Goal: Contribute content

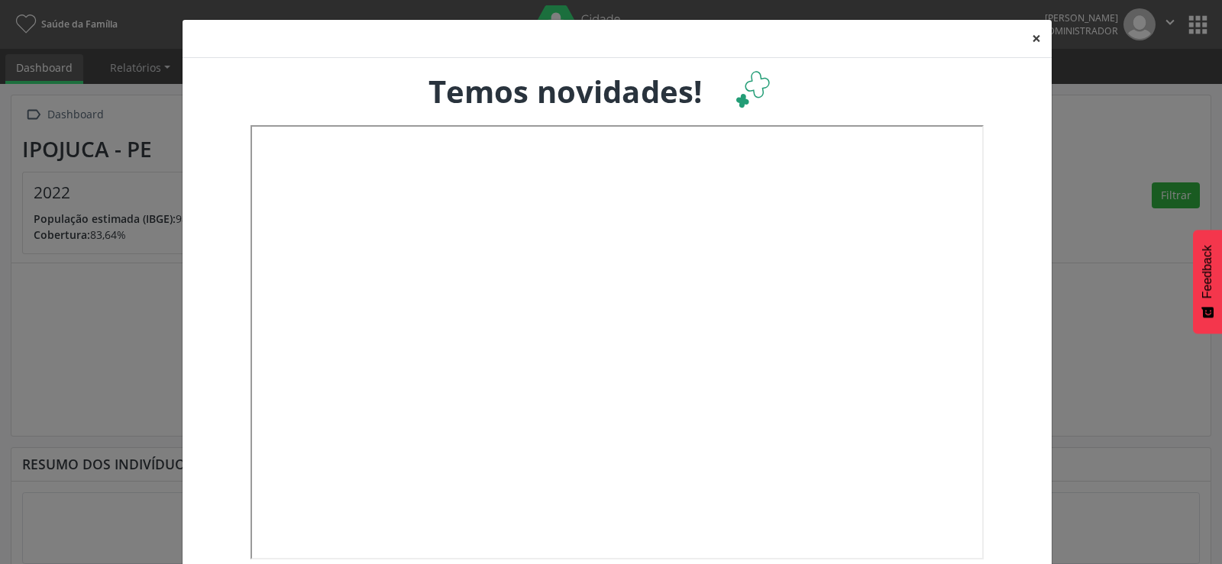
click at [1029, 31] on button "×" at bounding box center [1036, 38] width 31 height 37
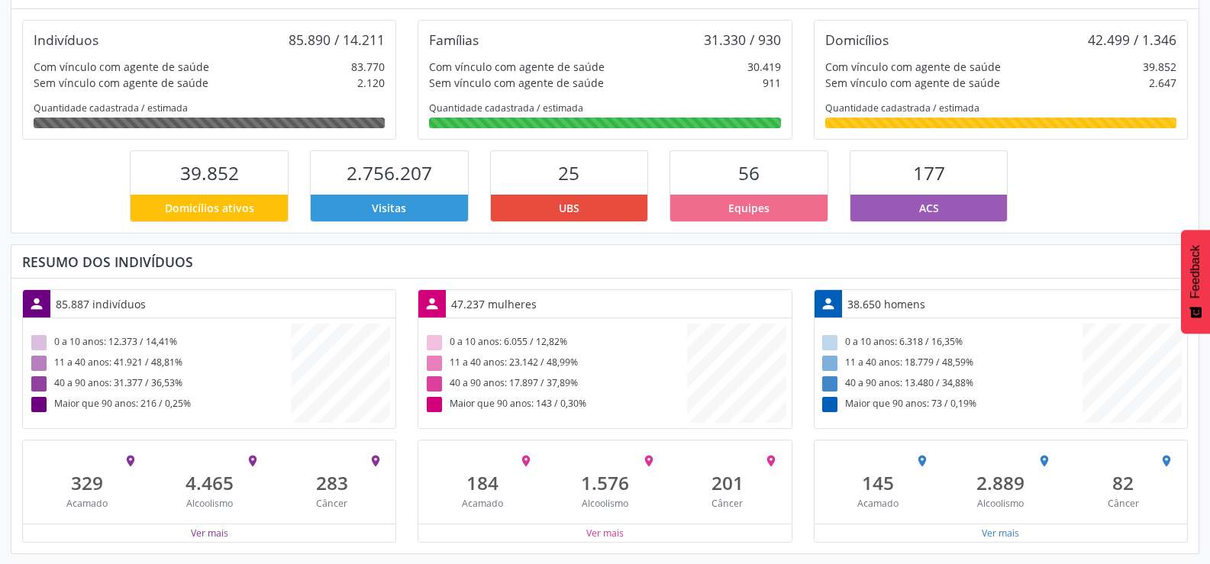
scroll to position [255, 0]
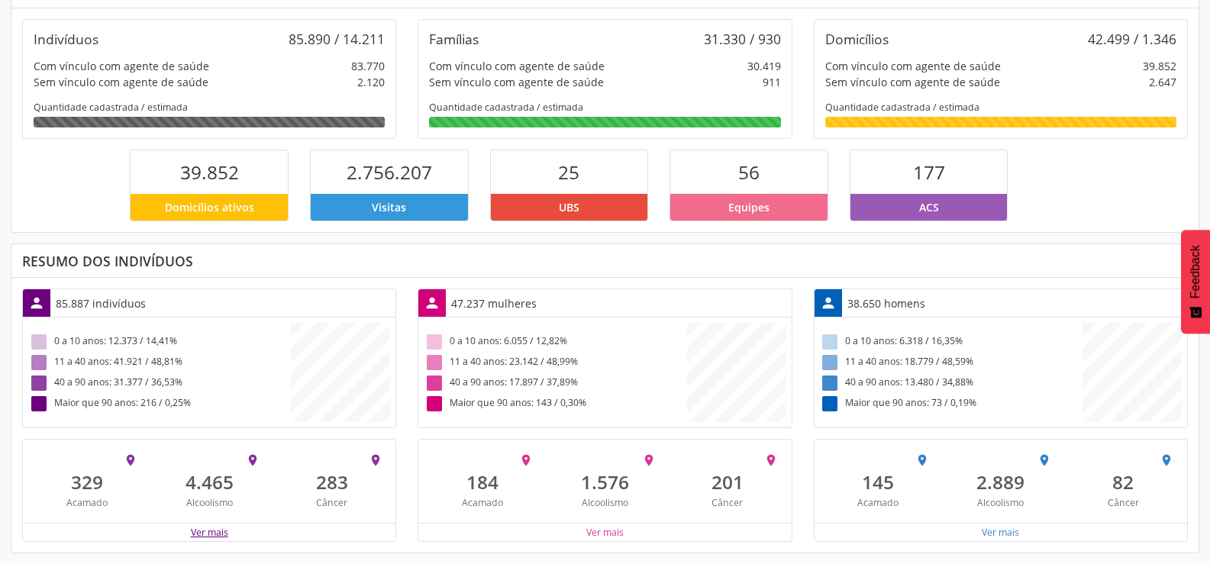
click at [219, 530] on button "Ver mais" at bounding box center [209, 532] width 39 height 15
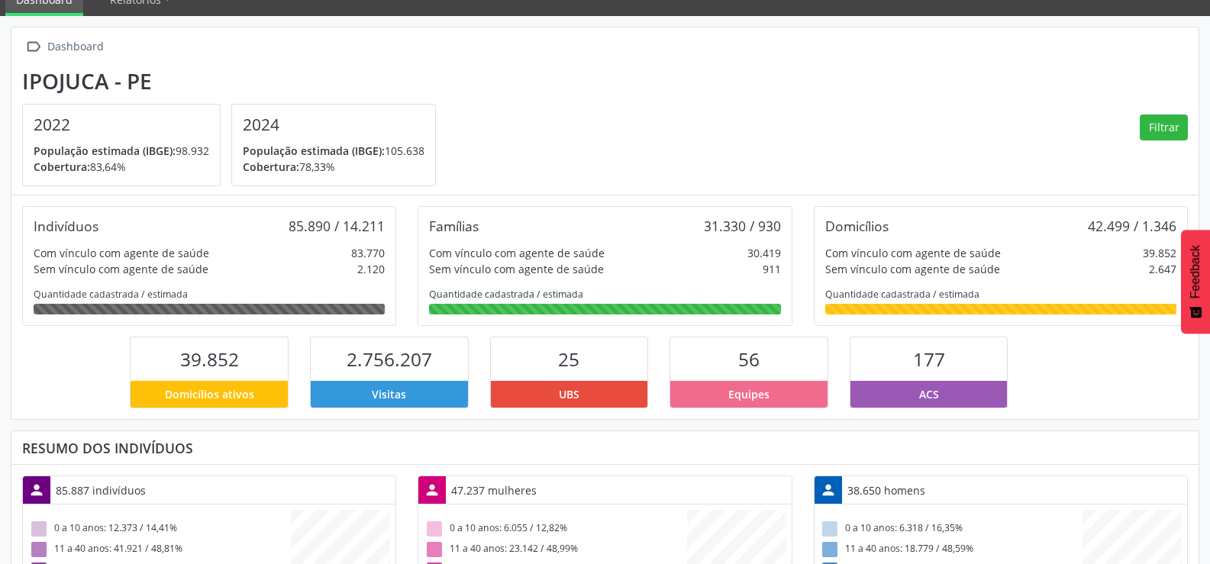
scroll to position [2, 0]
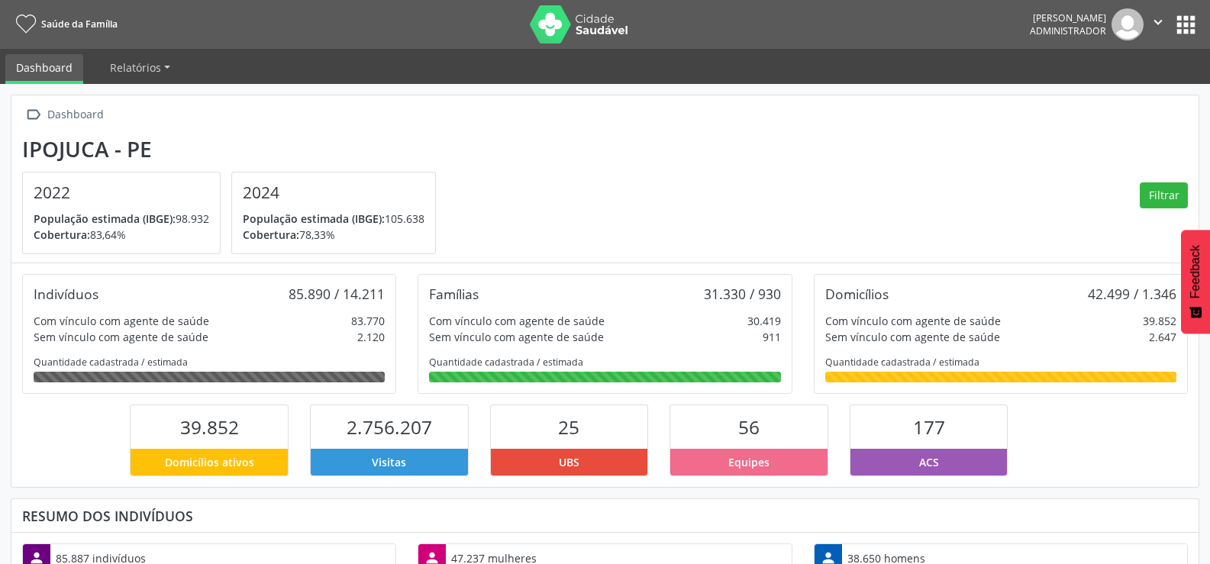
click at [1190, 27] on button "apps" at bounding box center [1186, 24] width 27 height 27
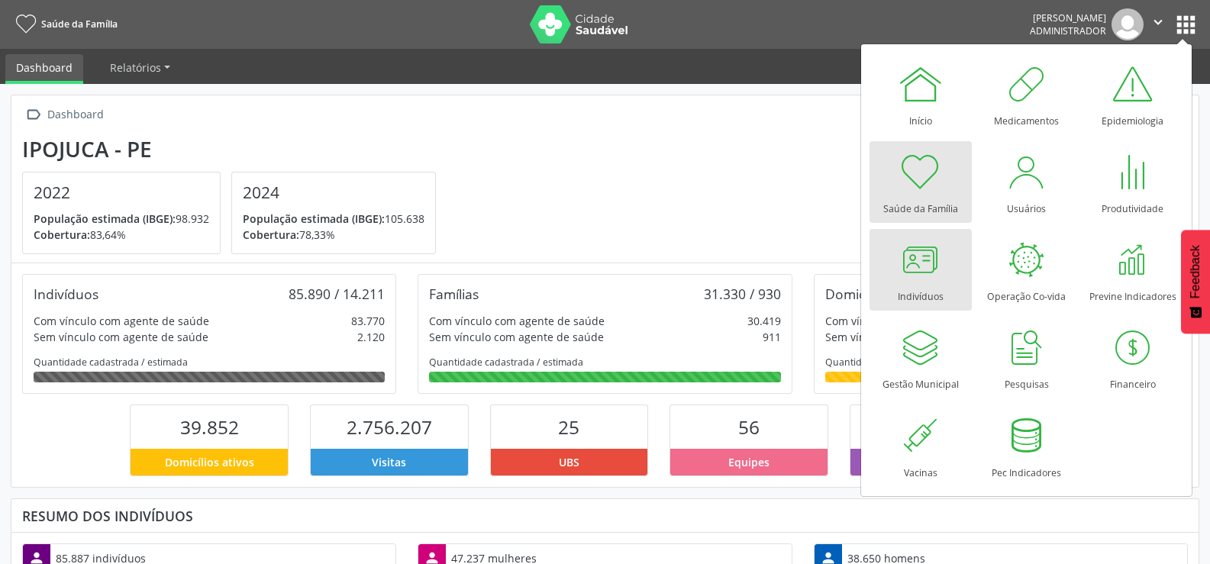
click at [937, 276] on div at bounding box center [921, 260] width 46 height 46
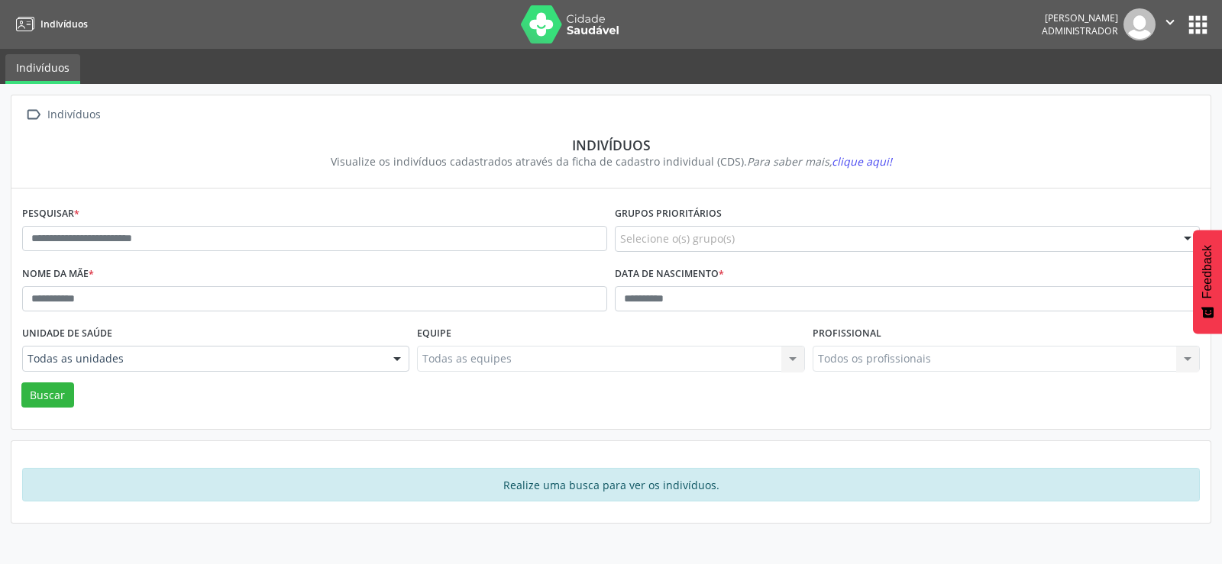
click at [1194, 21] on button "apps" at bounding box center [1197, 24] width 27 height 27
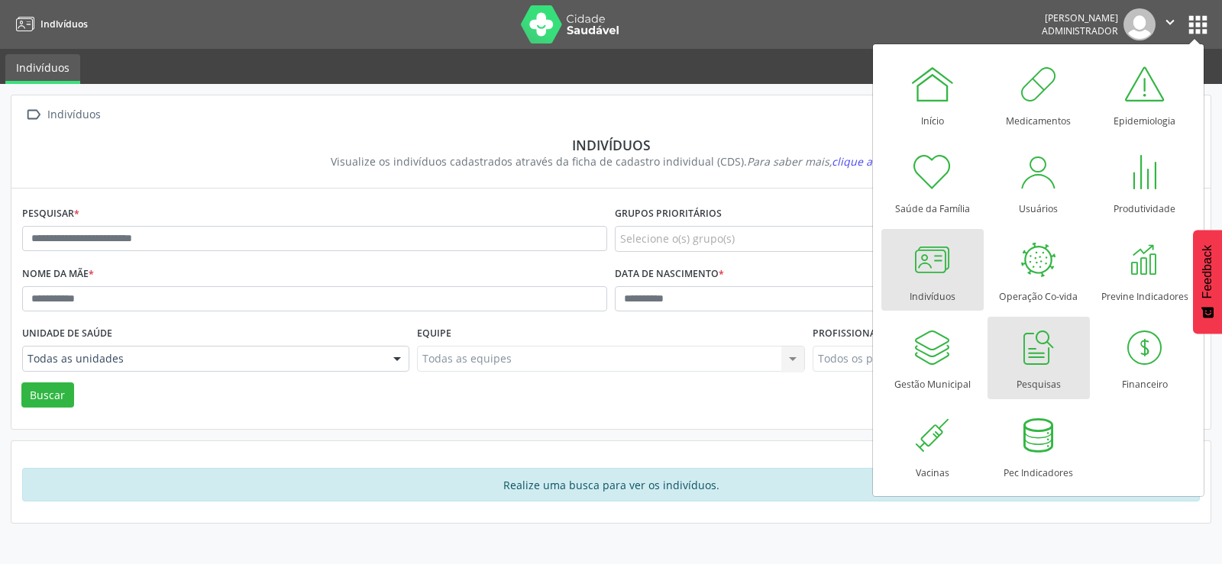
click at [1029, 378] on div "Pesquisas" at bounding box center [1038, 380] width 44 height 21
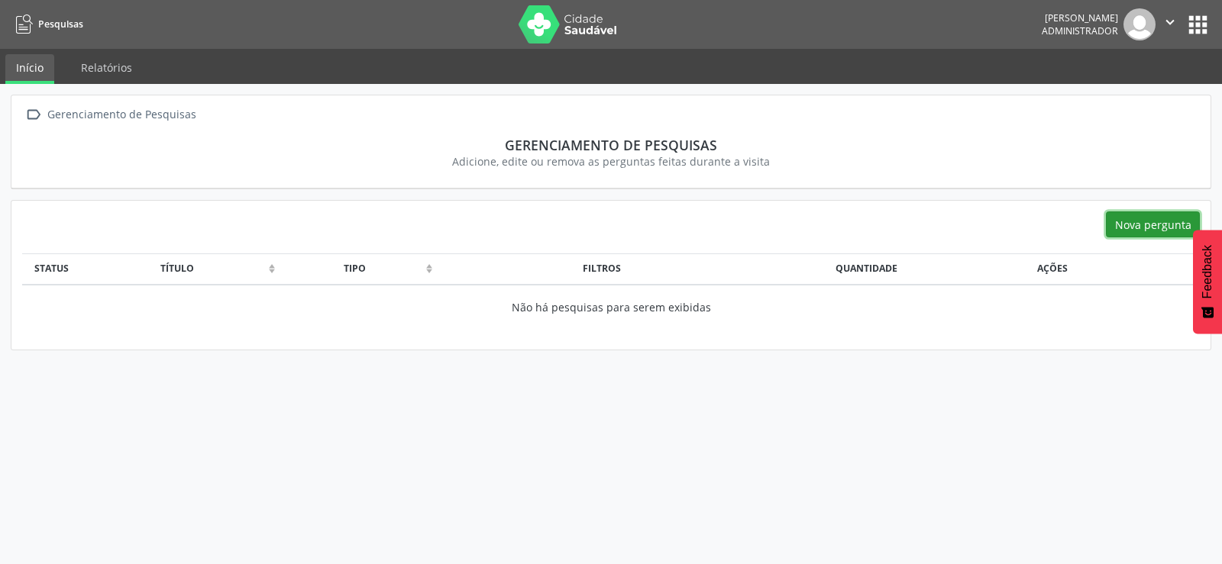
click at [1154, 221] on button "Nova pergunta" at bounding box center [1153, 225] width 94 height 26
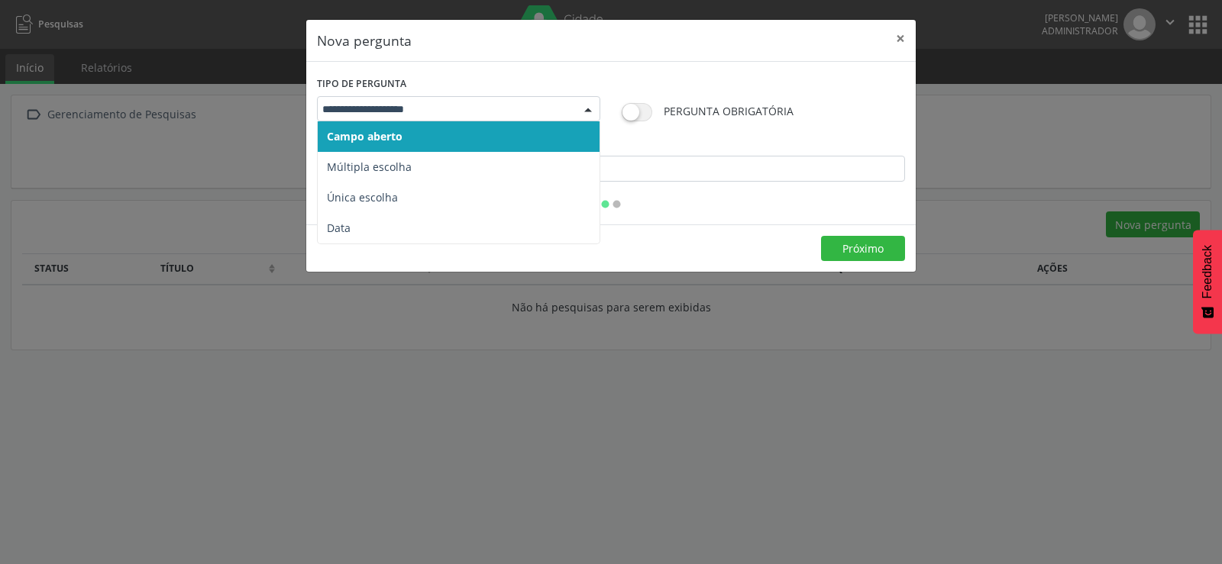
click at [585, 105] on div at bounding box center [587, 110] width 23 height 26
click at [442, 130] on span "Campo aberto" at bounding box center [459, 136] width 282 height 31
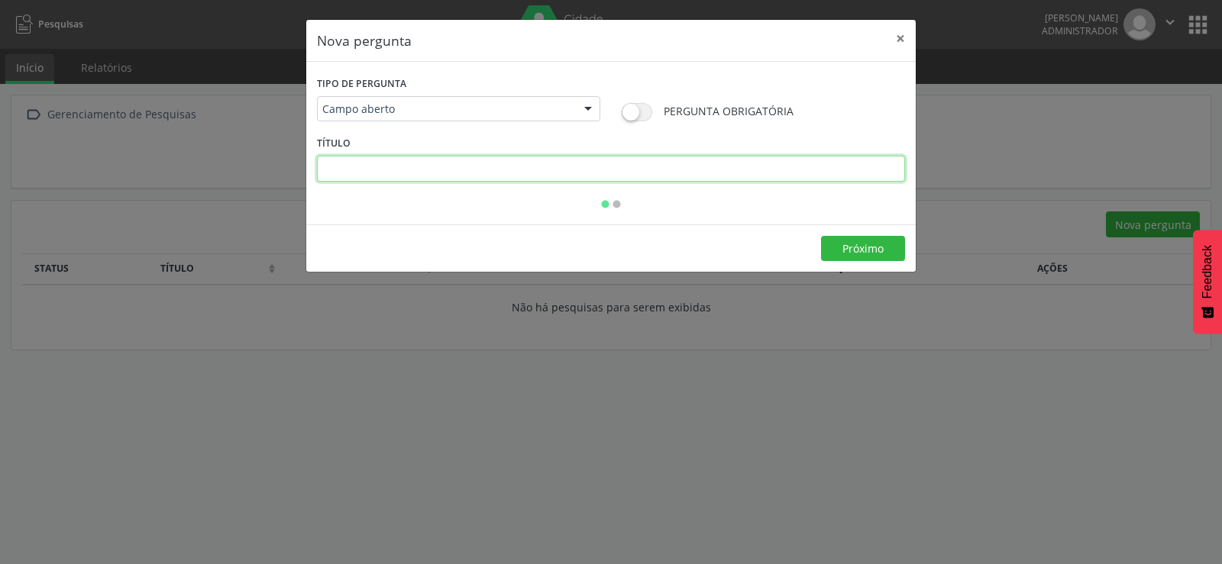
click at [528, 160] on input "text" at bounding box center [611, 169] width 588 height 26
click at [367, 165] on input "**********" at bounding box center [611, 169] width 588 height 26
type input "**********"
click at [876, 243] on button "Próximo" at bounding box center [863, 249] width 84 height 26
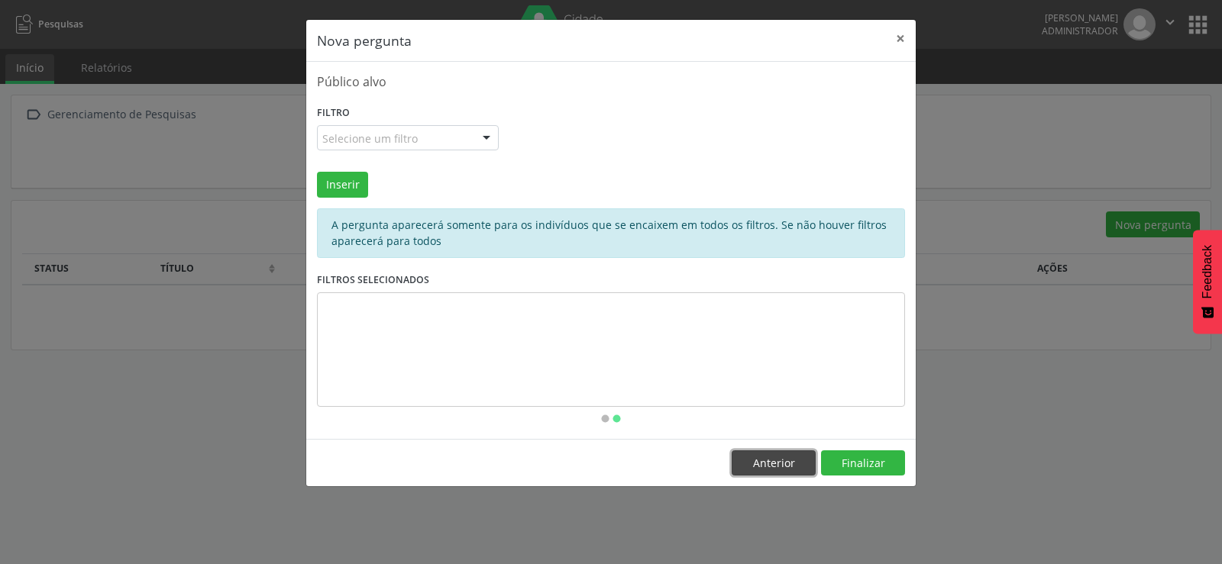
click at [763, 466] on button "Anterior" at bounding box center [773, 463] width 84 height 26
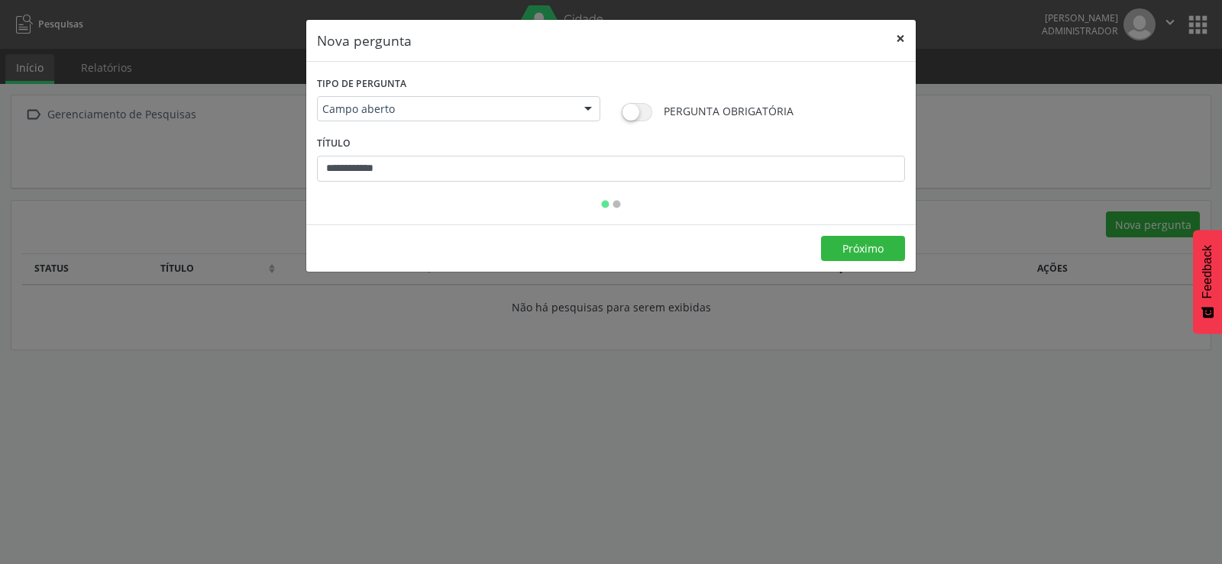
click at [899, 37] on button "×" at bounding box center [900, 38] width 31 height 37
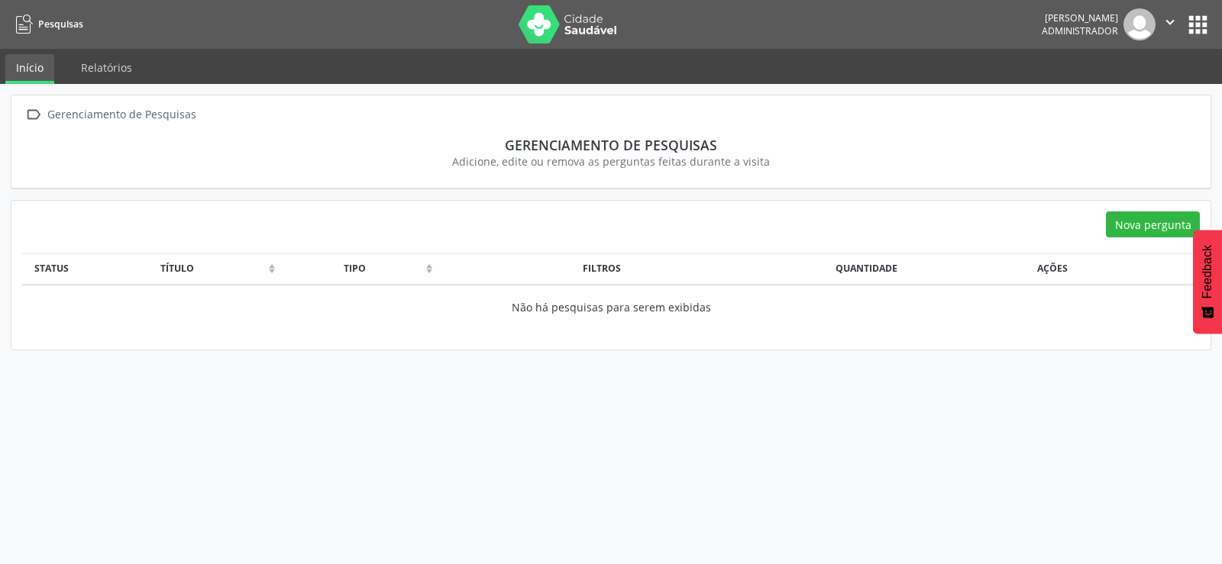
click at [1203, 19] on button "apps" at bounding box center [1197, 24] width 27 height 27
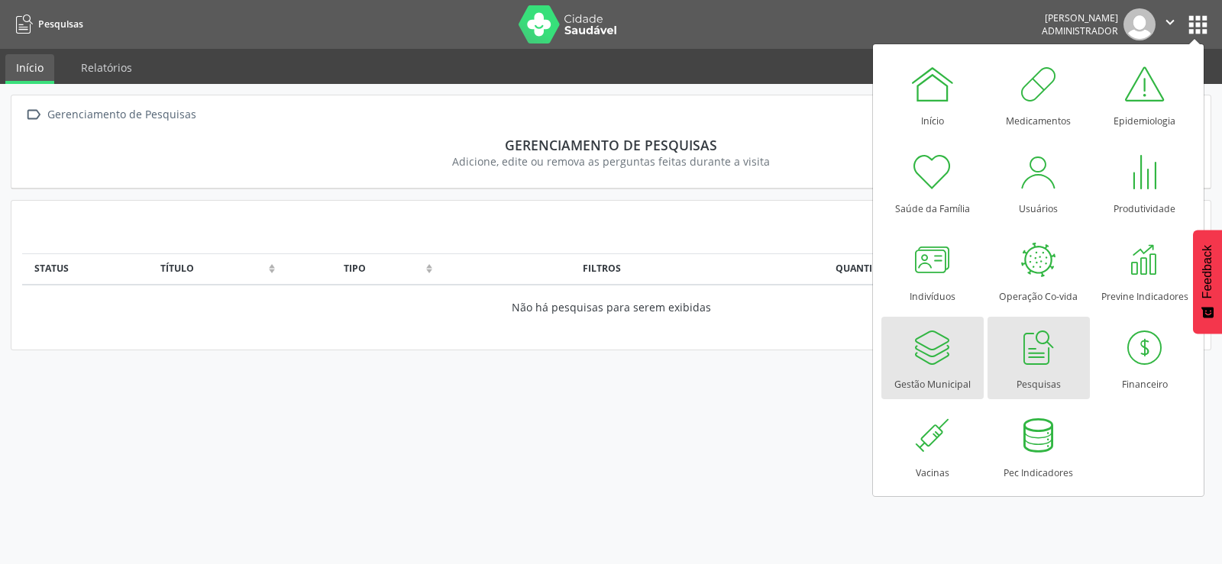
click at [946, 350] on div at bounding box center [932, 348] width 46 height 46
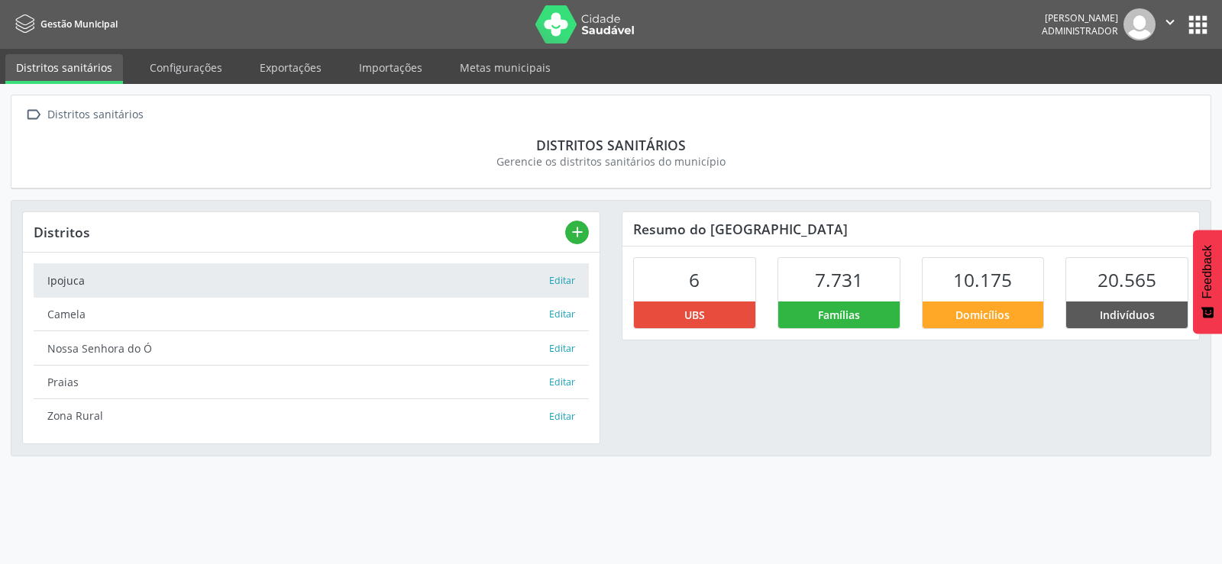
click at [241, 283] on div "Ipojuca" at bounding box center [297, 281] width 501 height 16
click at [1194, 24] on button "apps" at bounding box center [1197, 24] width 27 height 27
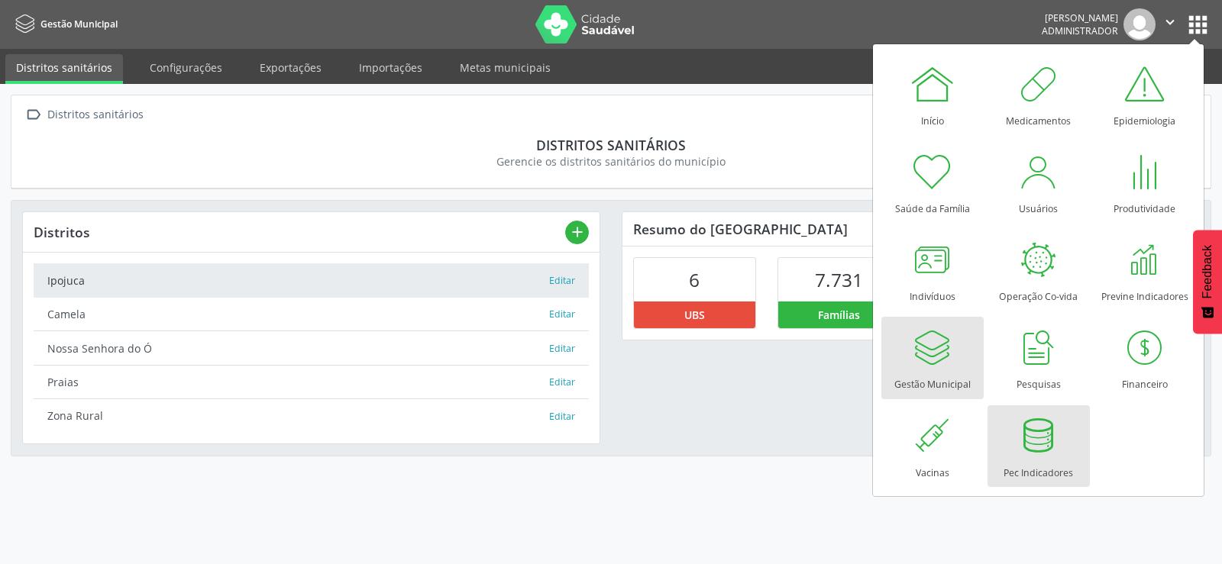
click at [1044, 460] on div "Pec Indicadores" at bounding box center [1037, 469] width 69 height 21
